Goal: Navigation & Orientation: Go to known website

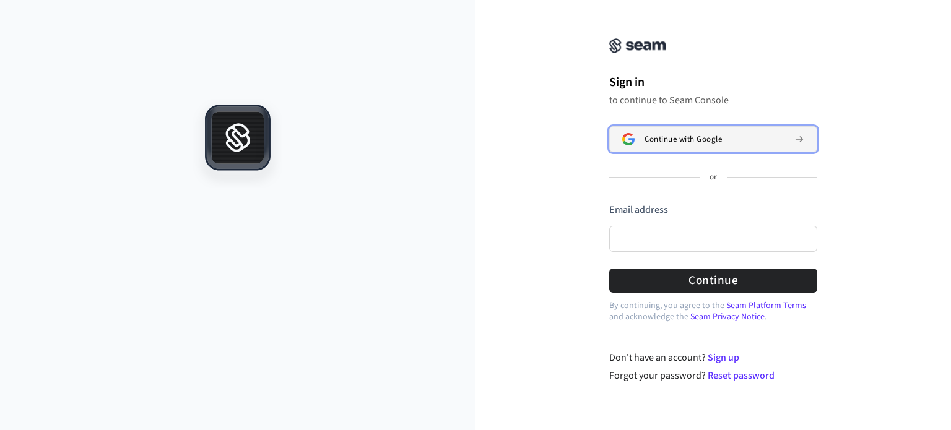
click at [687, 136] on span "Continue with Google" at bounding box center [682, 139] width 77 height 10
